Goal: Information Seeking & Learning: Compare options

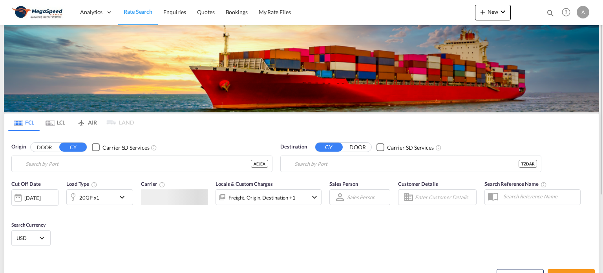
type input "[GEOGRAPHIC_DATA], [GEOGRAPHIC_DATA]"
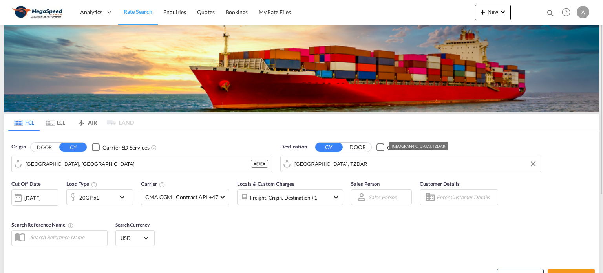
click at [366, 158] on input "[GEOGRAPHIC_DATA], TZDAR" at bounding box center [415, 164] width 243 height 12
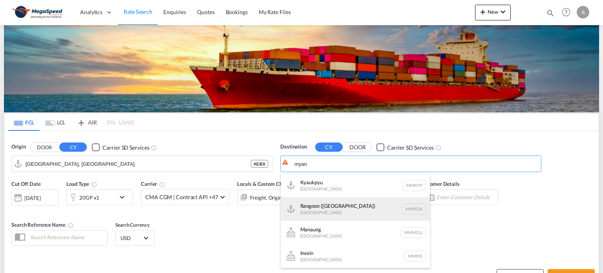
click at [322, 208] on div "Rangoon ([GEOGRAPHIC_DATA]) [GEOGRAPHIC_DATA] MMRGN" at bounding box center [355, 209] width 149 height 24
type input "Rangoon (Yangon), MMRGN"
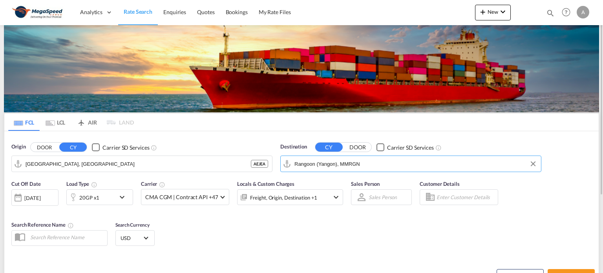
scroll to position [79, 0]
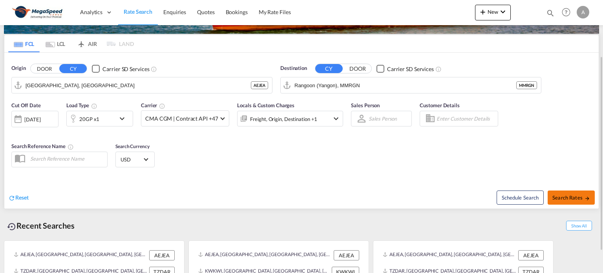
click at [579, 196] on span "Search Rates" at bounding box center [571, 197] width 38 height 6
type input "AEJEA to MMRGN / [DATE]"
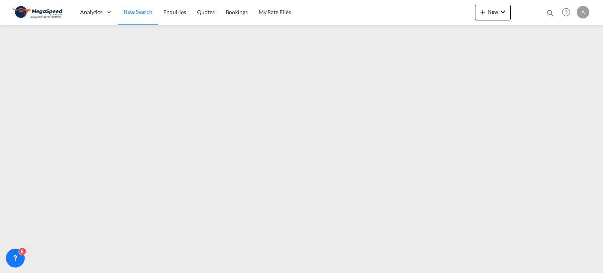
click at [142, 9] on span "Rate Search" at bounding box center [138, 11] width 29 height 7
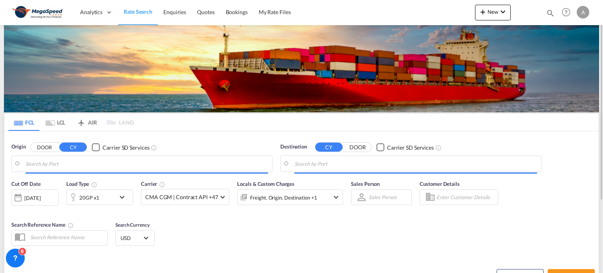
type input "[GEOGRAPHIC_DATA], [GEOGRAPHIC_DATA]"
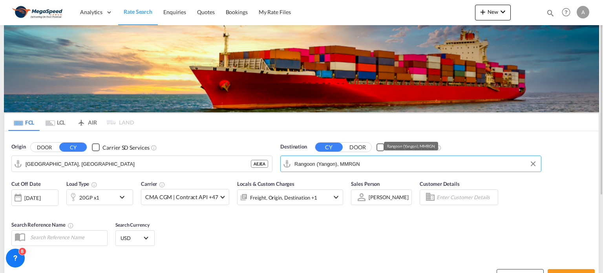
click at [365, 165] on input "Rangoon (Yangon), MMRGN" at bounding box center [415, 164] width 243 height 12
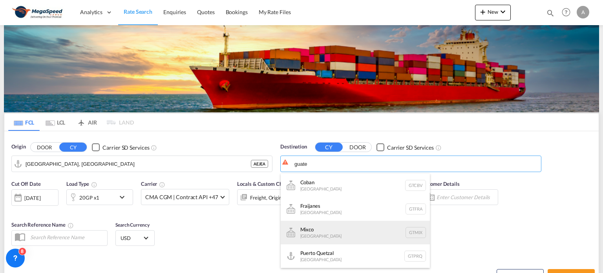
scroll to position [39, 0]
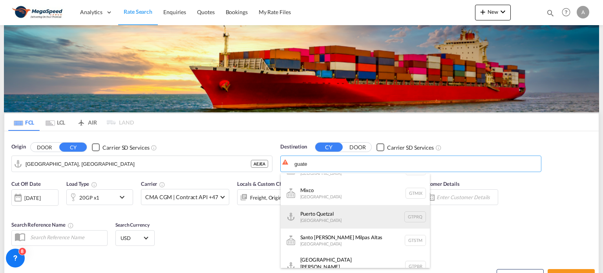
click at [327, 217] on div "[GEOGRAPHIC_DATA] [GEOGRAPHIC_DATA] GTPRQ" at bounding box center [355, 217] width 149 height 24
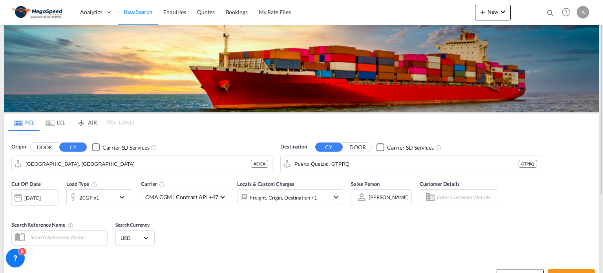
click at [394, 230] on div "Cut Off Date [DATE] [DATE] Load Type 20GP x1 Carrier CMA CGM | Contract API +47…" at bounding box center [301, 214] width 594 height 77
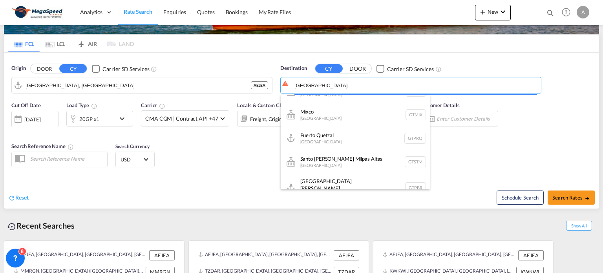
scroll to position [0, 0]
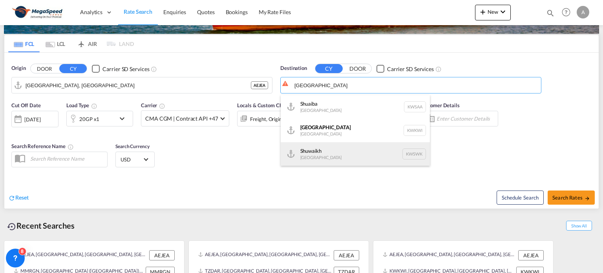
click at [332, 148] on div "Shuwaikh [GEOGRAPHIC_DATA] KWSWK" at bounding box center [355, 154] width 149 height 24
type input "Shuwaikh, KWSWK"
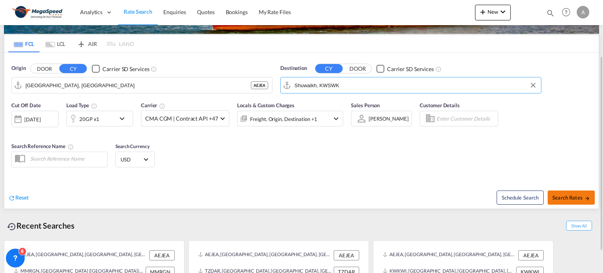
click at [573, 199] on span "Search Rates" at bounding box center [571, 197] width 38 height 6
type input "AEJEA to KWSWK / [DATE]"
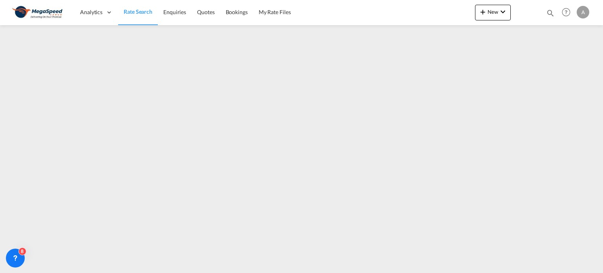
click at [135, 11] on span "Rate Search" at bounding box center [138, 11] width 29 height 7
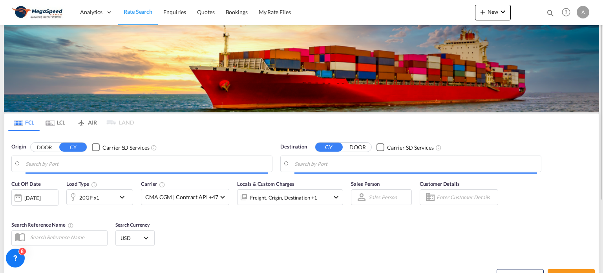
type input "[GEOGRAPHIC_DATA], [GEOGRAPHIC_DATA]"
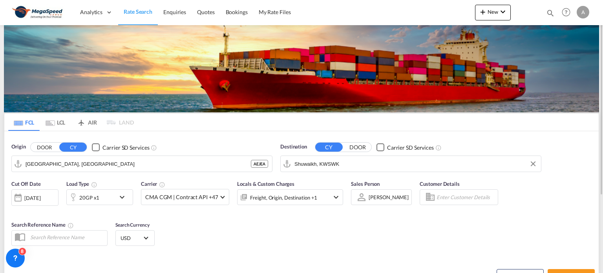
click at [350, 163] on input "Shuwaikh, KWSWK" at bounding box center [415, 164] width 243 height 12
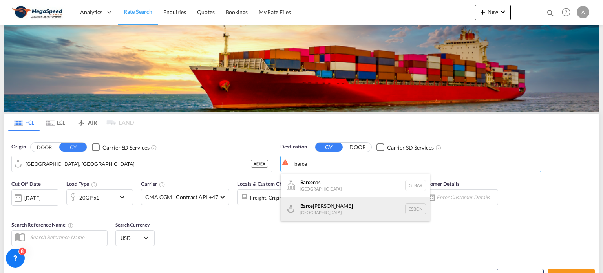
click at [320, 213] on div "[PERSON_NAME] [GEOGRAPHIC_DATA] ESBCN" at bounding box center [355, 209] width 149 height 24
type input "[GEOGRAPHIC_DATA], ESBCN"
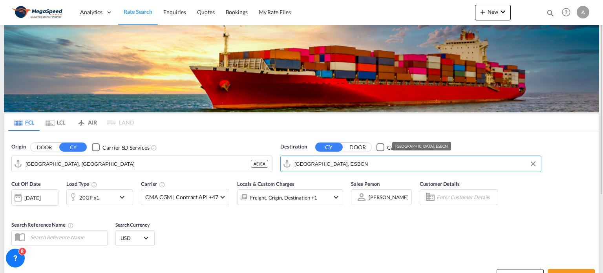
scroll to position [108, 0]
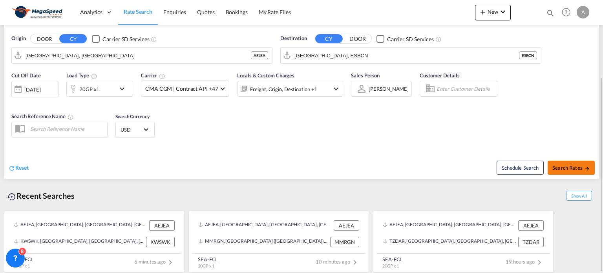
click at [570, 169] on span "Search Rates" at bounding box center [571, 167] width 38 height 6
type input "AEJEA to ESBCN / [DATE]"
